Goal: Task Accomplishment & Management: Complete application form

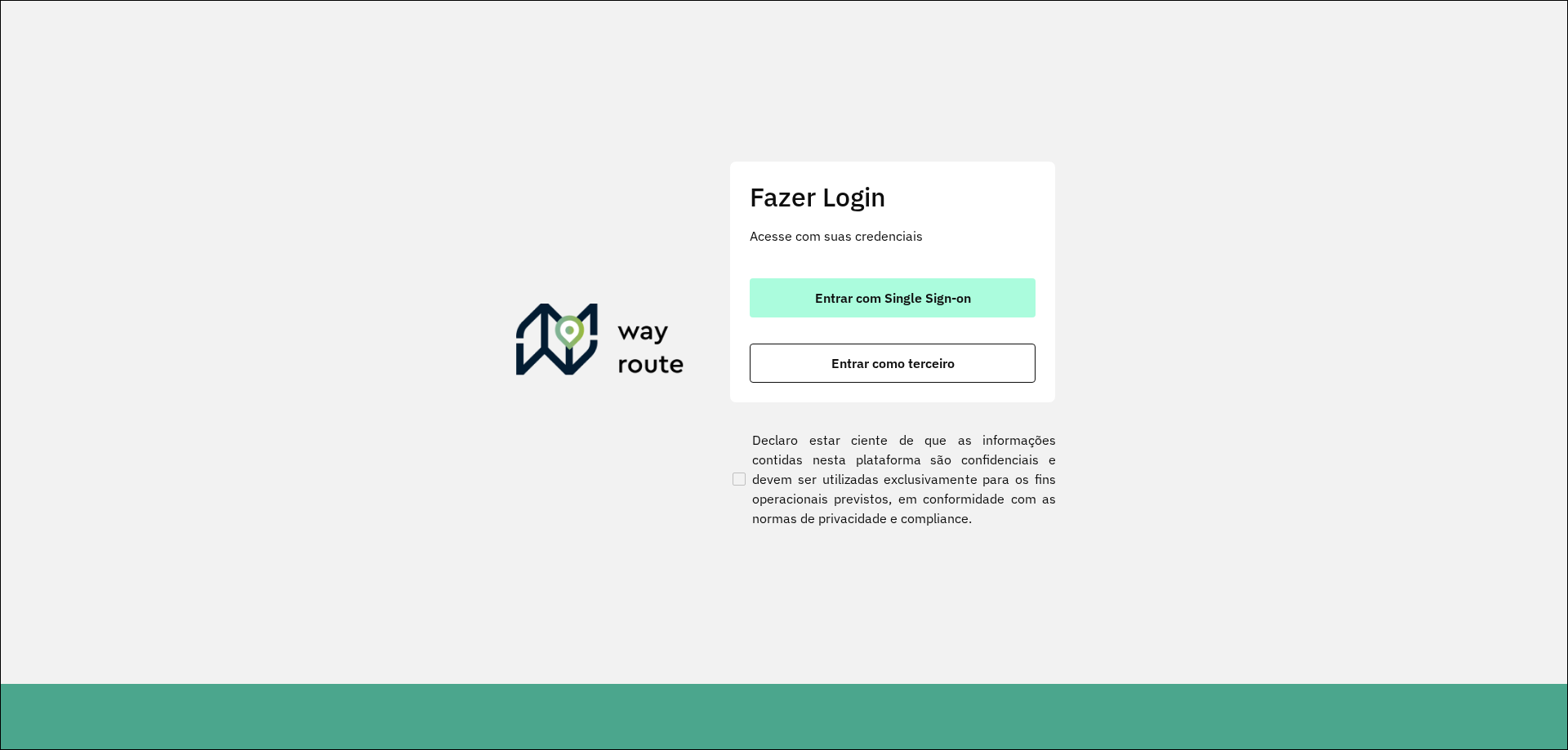
click at [883, 303] on span "Entrar com Single Sign-on" at bounding box center [892, 298] width 156 height 13
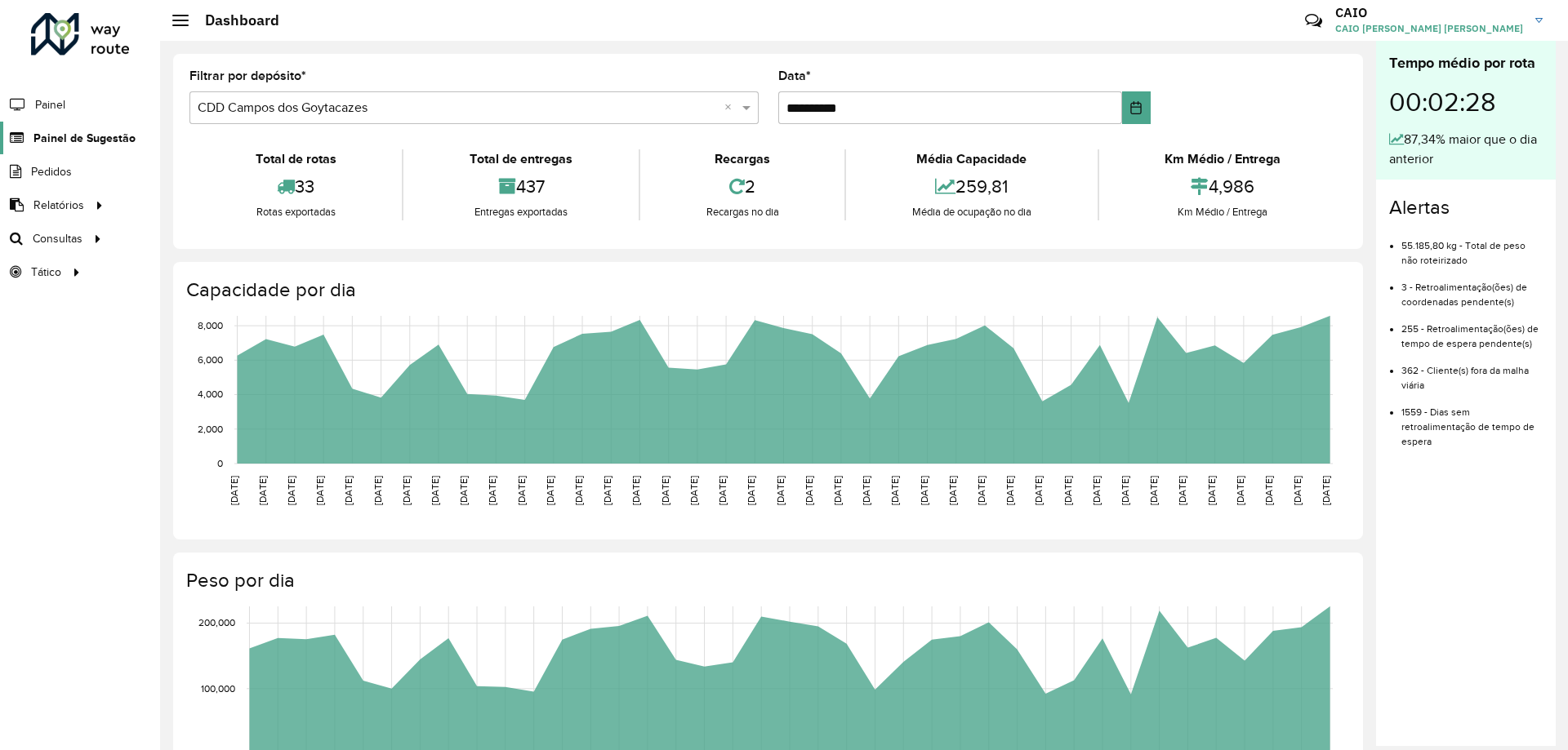
click at [92, 135] on span "Painel de Sugestão" at bounding box center [84, 138] width 102 height 17
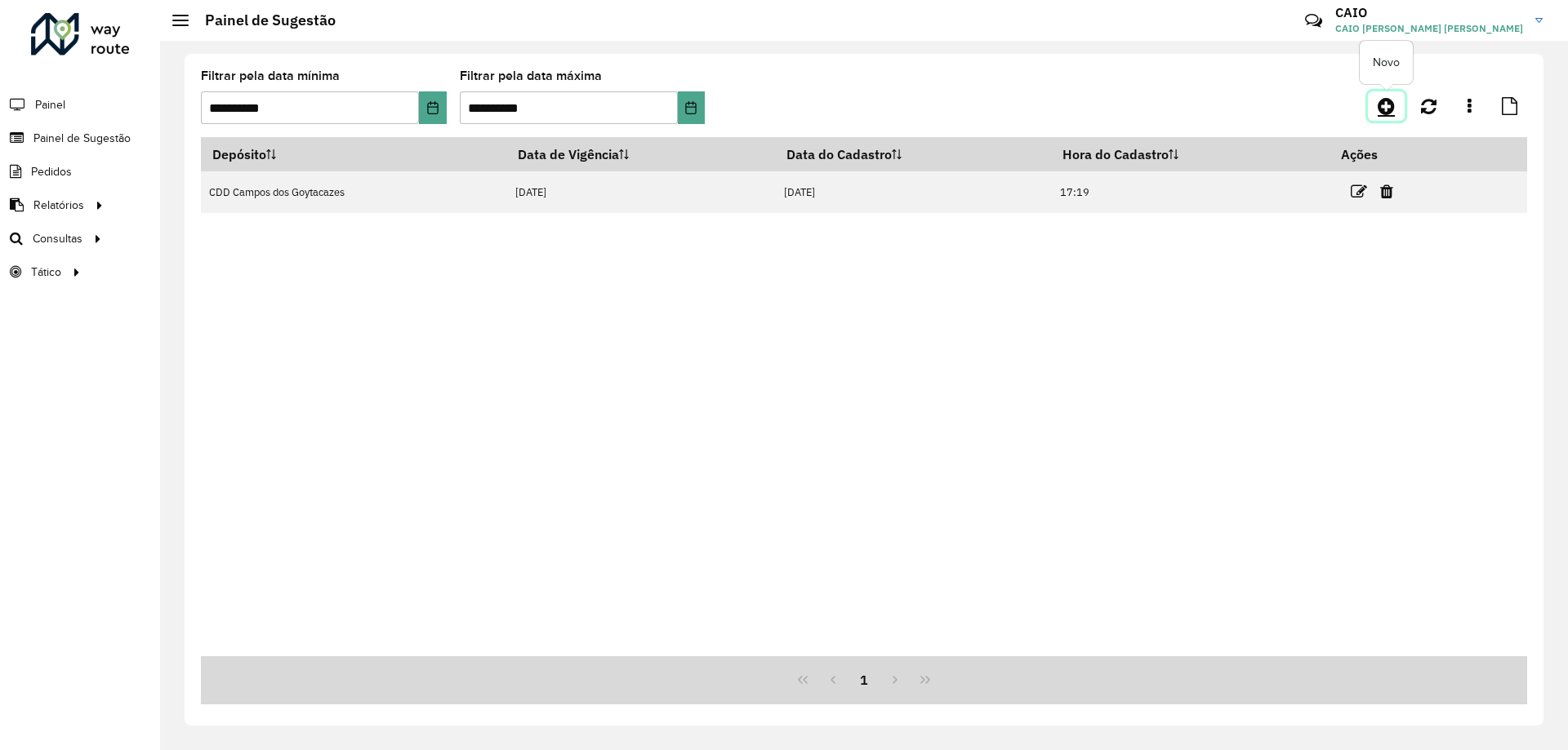
click at [1391, 100] on icon at bounding box center [1387, 106] width 17 height 20
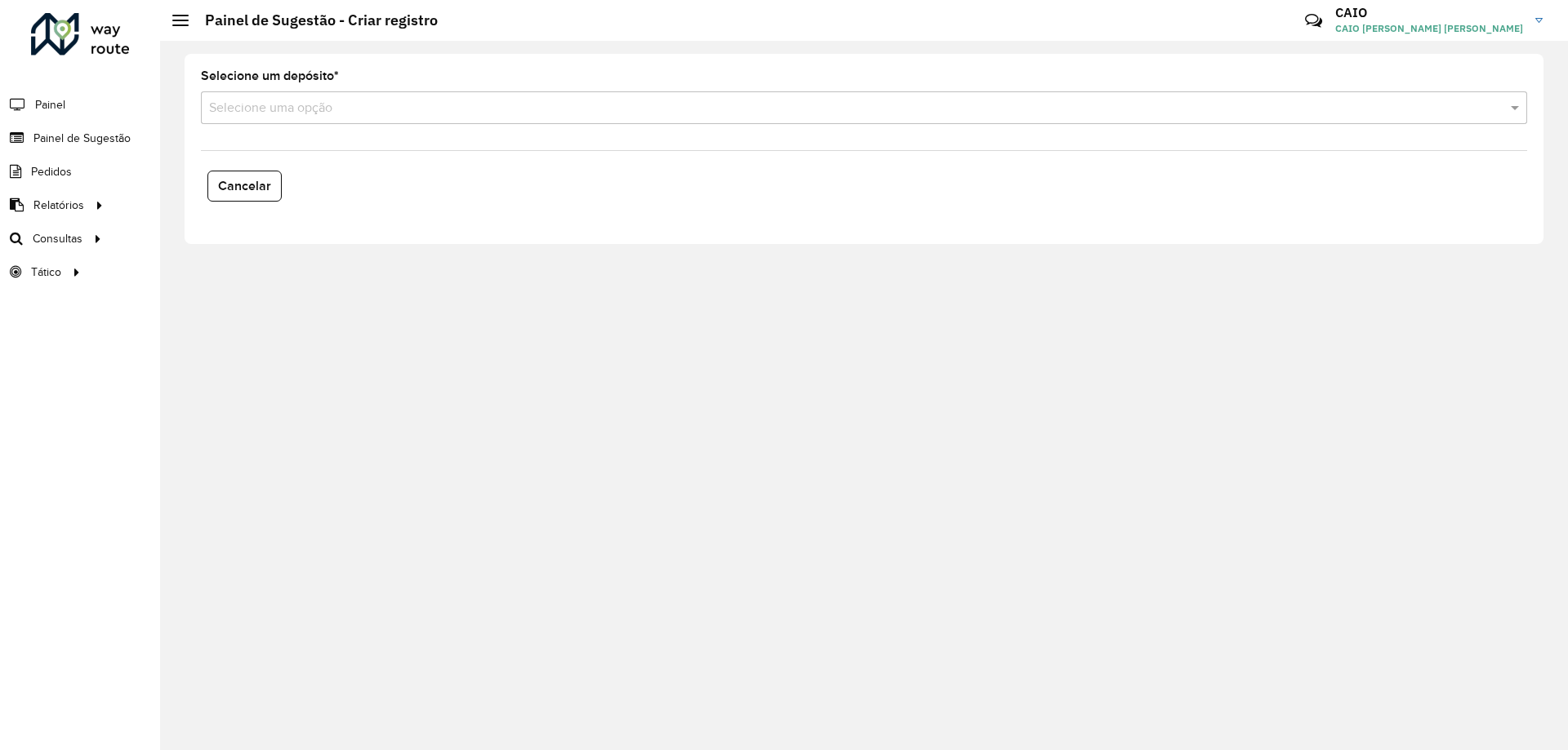
click at [313, 111] on input "text" at bounding box center [847, 109] width 1277 height 20
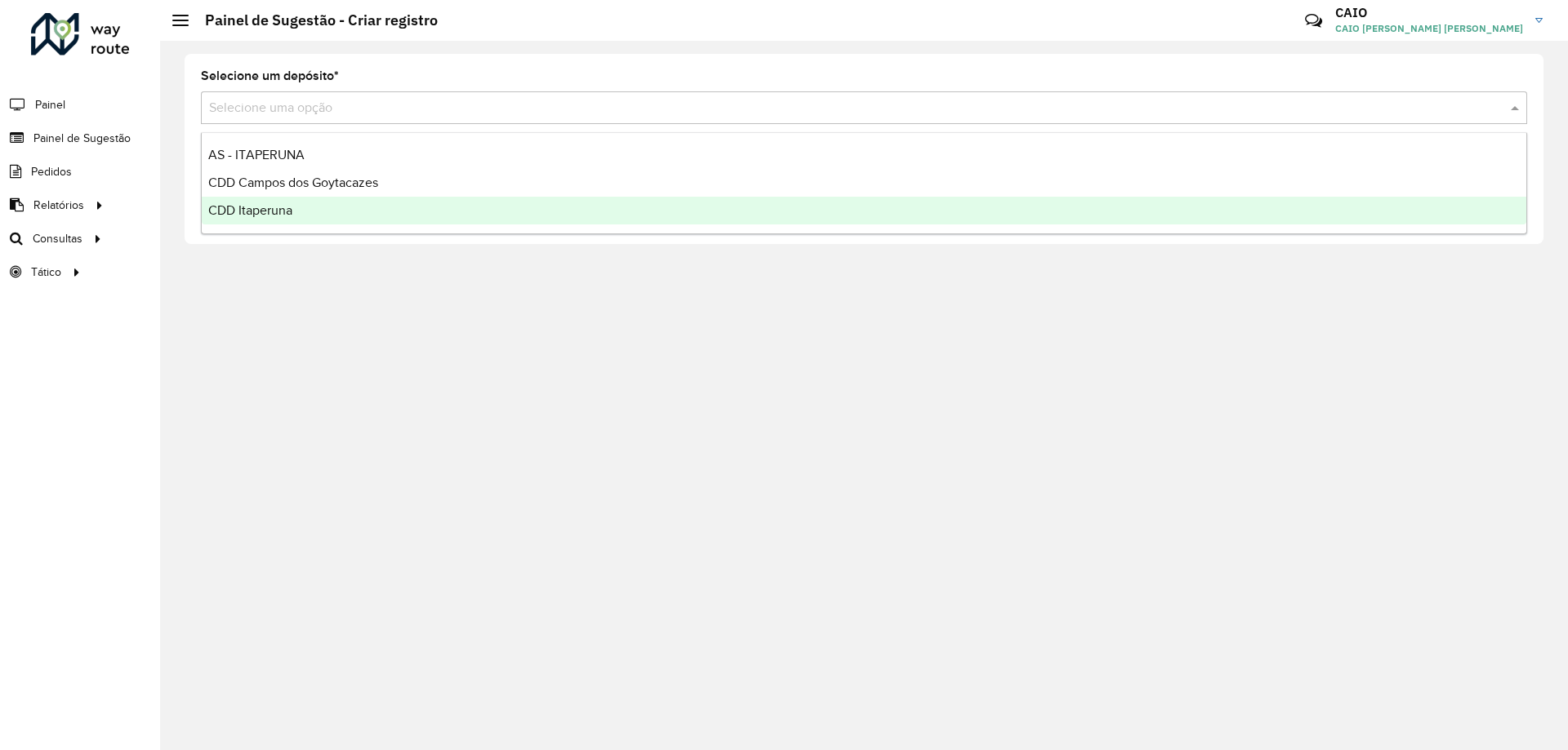
click at [303, 204] on div "CDD Itaperuna" at bounding box center [863, 210] width 1324 height 27
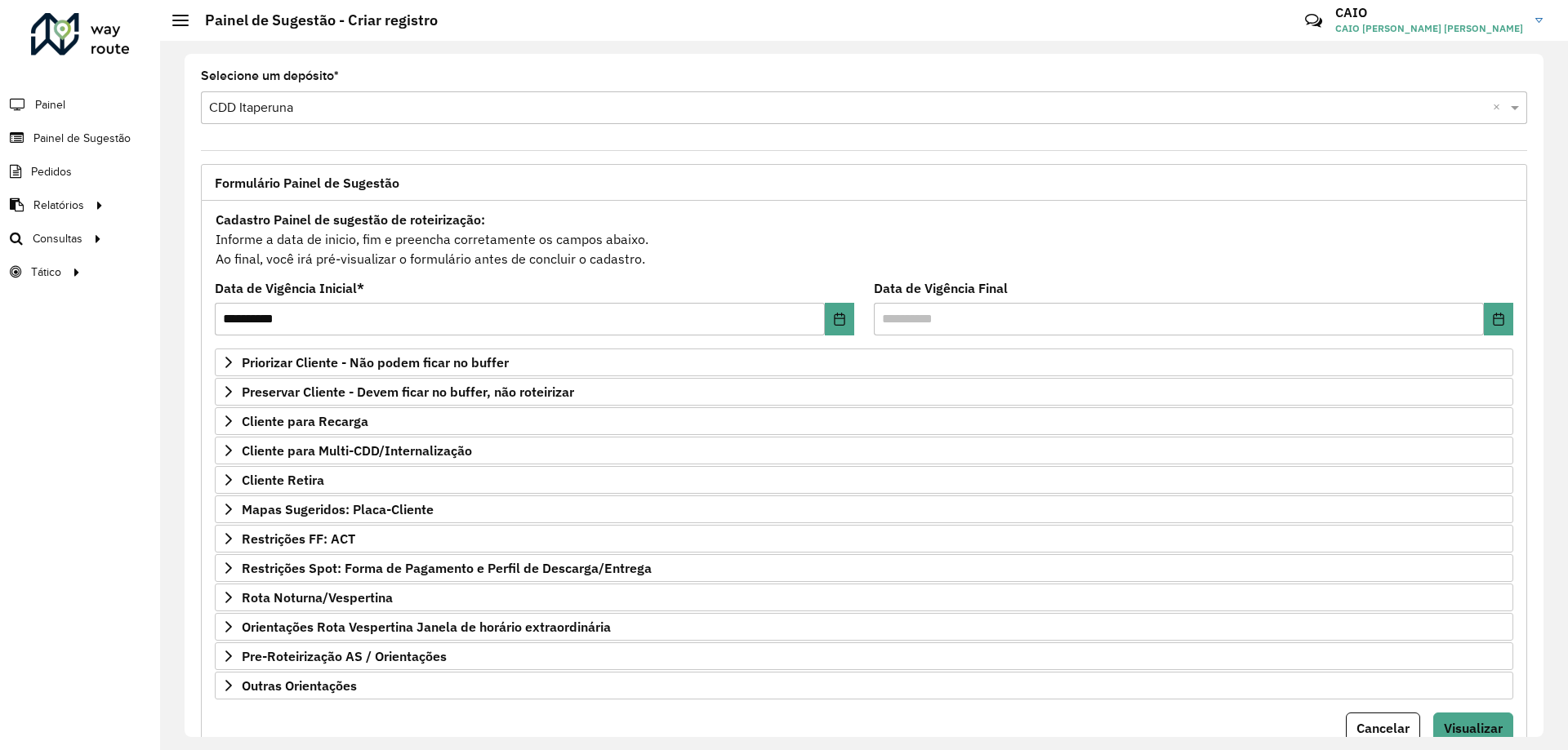
scroll to position [63, 0]
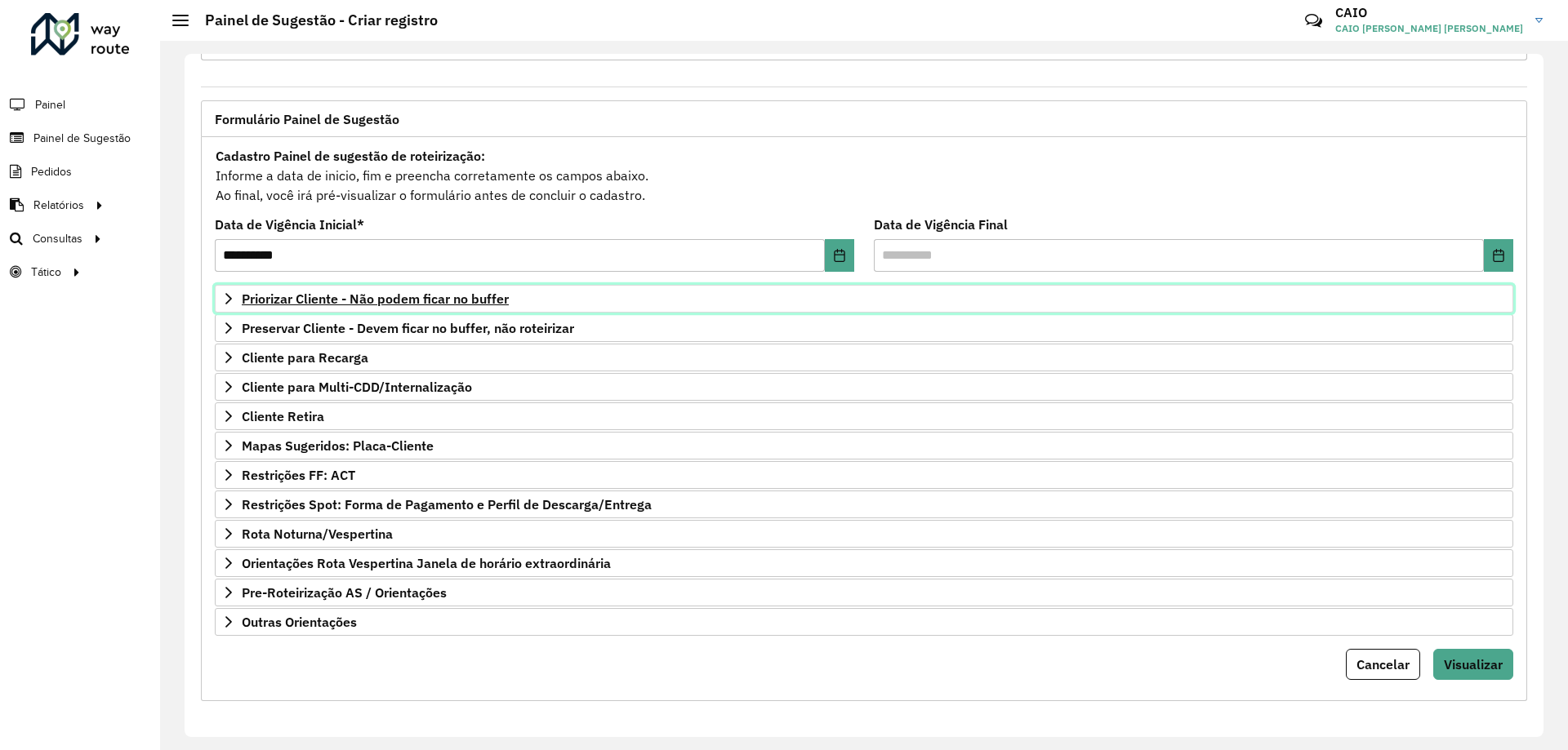
click at [292, 292] on span "Priorizar Cliente - Não podem ficar no buffer" at bounding box center [375, 298] width 267 height 13
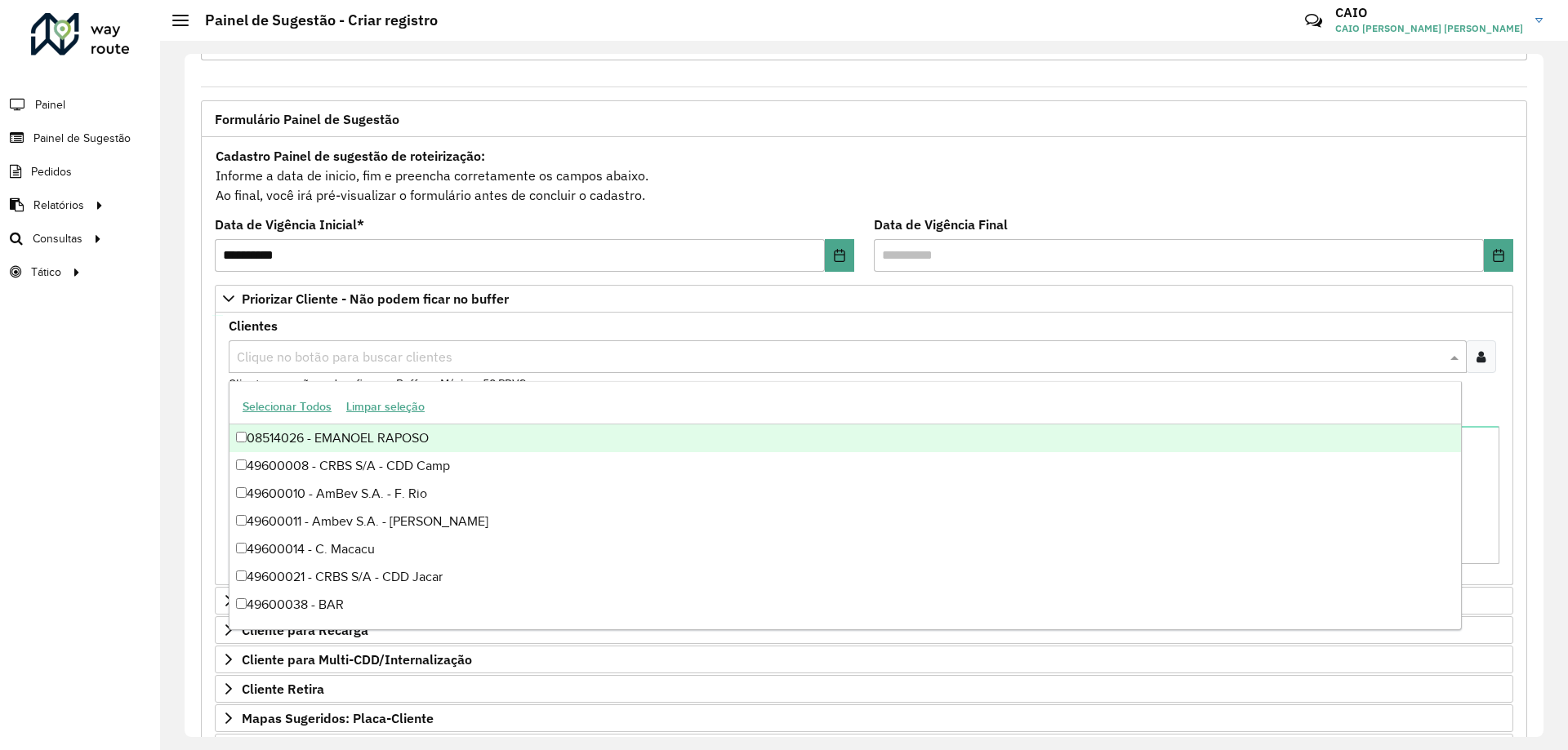
click at [275, 362] on input "text" at bounding box center [839, 357] width 1214 height 20
type input "****"
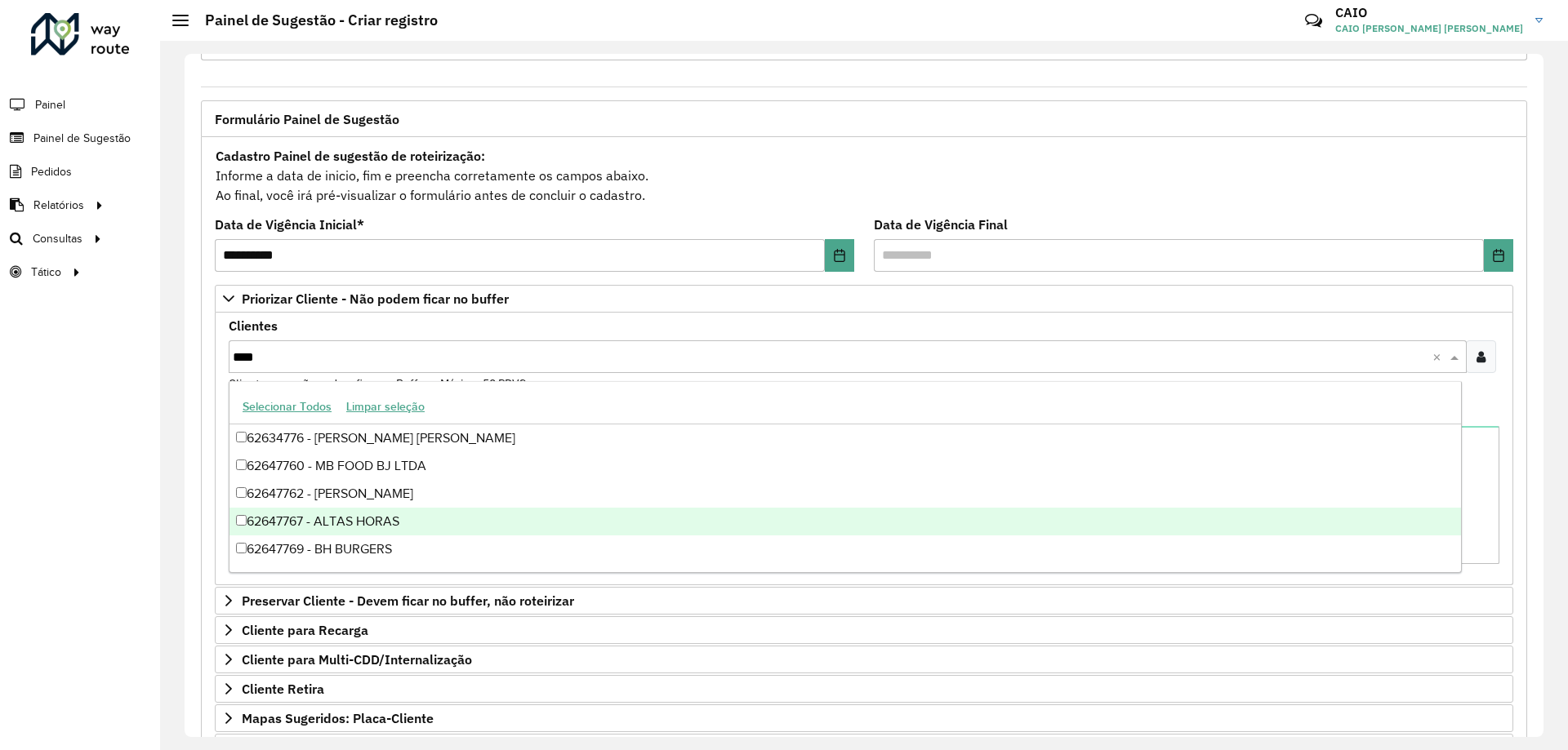
click at [329, 516] on div "62647767 - ALTAS HORAS" at bounding box center [845, 520] width 1232 height 27
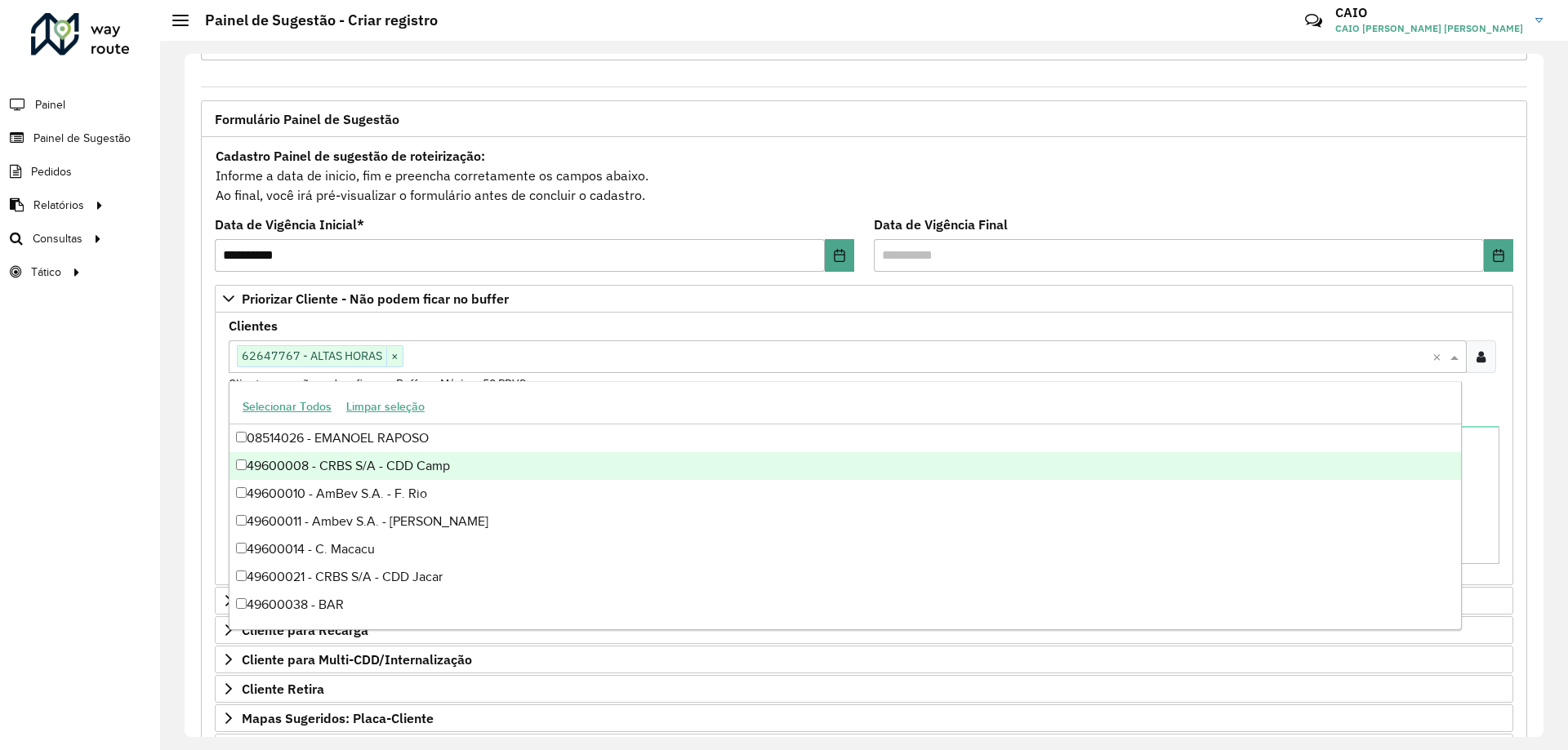
click at [191, 393] on div "**********" at bounding box center [864, 537] width 1346 height 873
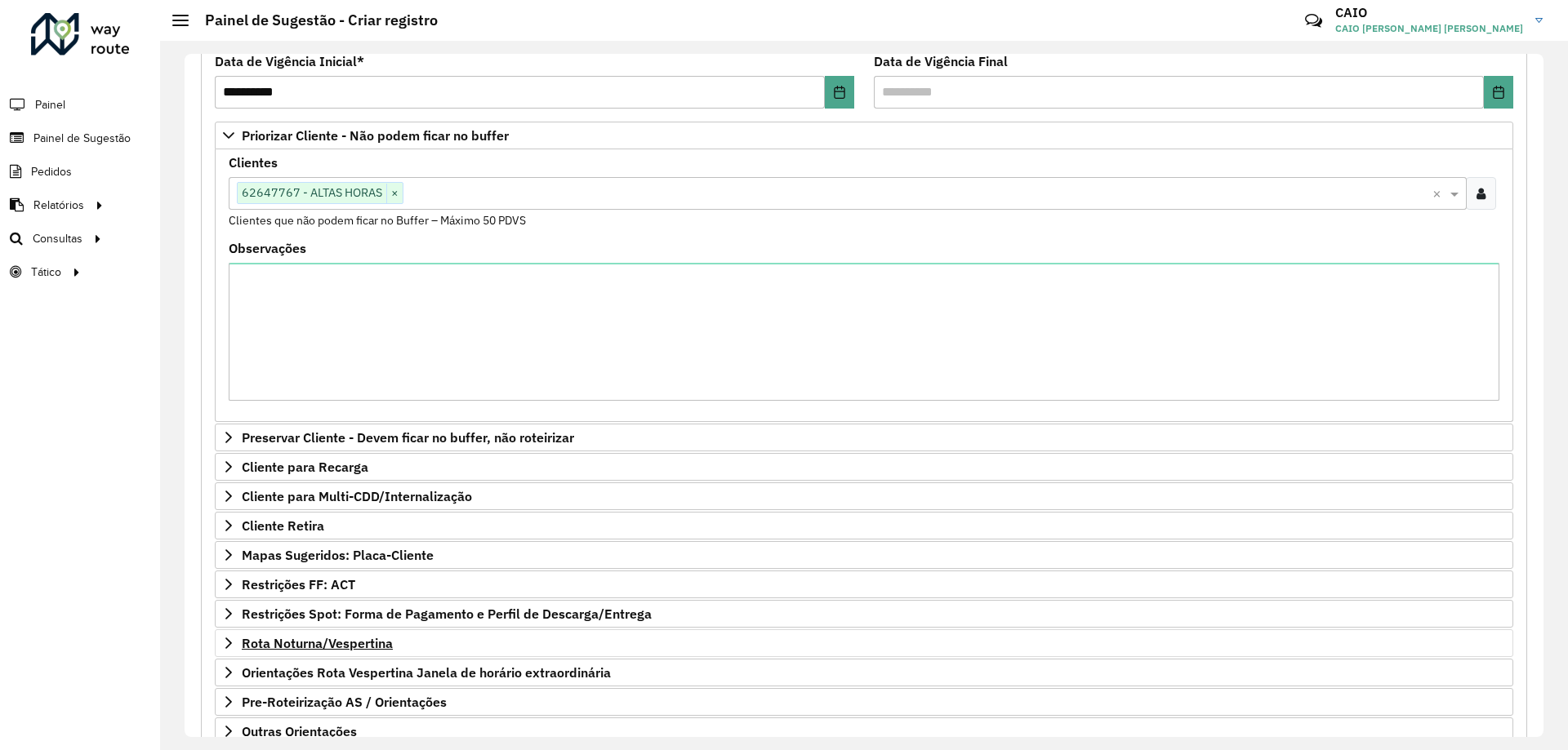
scroll to position [336, 0]
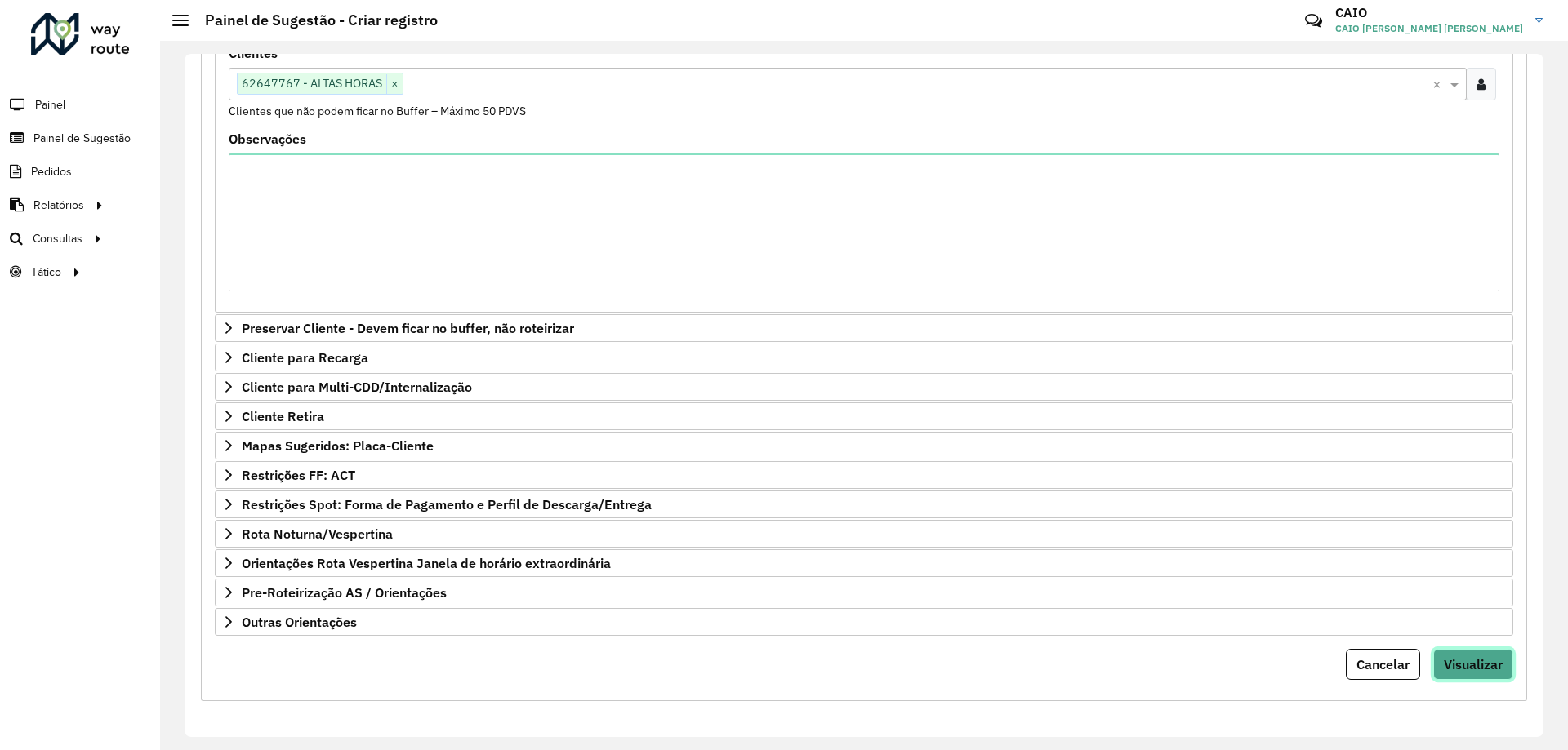
click at [1459, 669] on span "Visualizar" at bounding box center [1473, 664] width 59 height 16
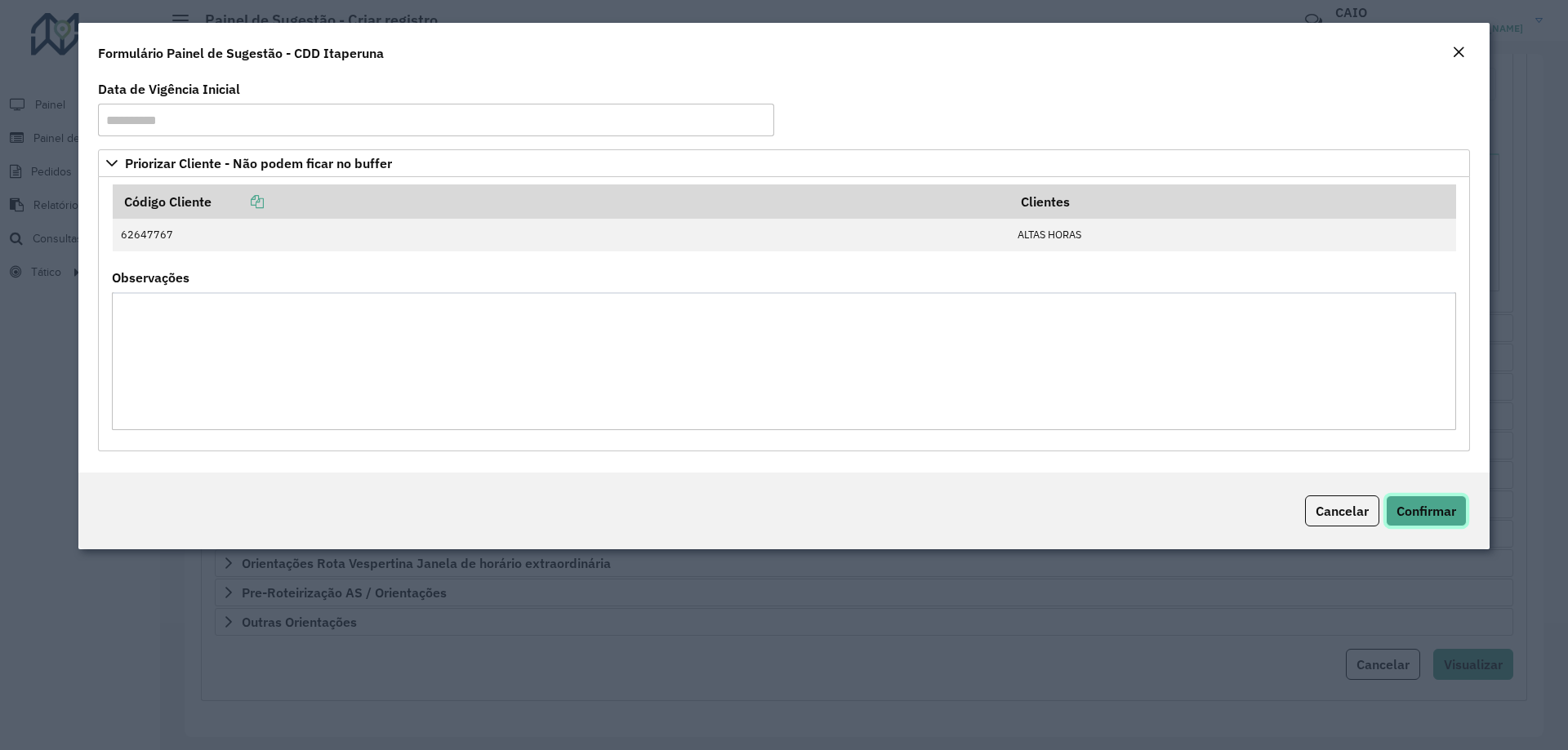
click at [1420, 511] on span "Confirmar" at bounding box center [1425, 510] width 60 height 16
